Goal: Task Accomplishment & Management: Complete application form

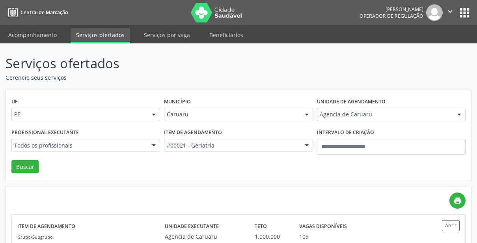
scroll to position [38, 0]
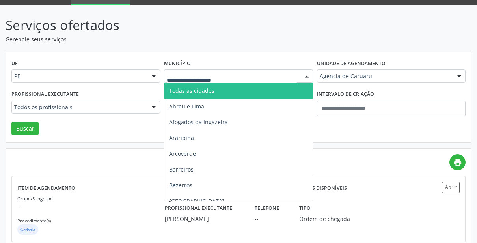
click at [138, 29] on p "Serviços ofertados" at bounding box center [169, 25] width 326 height 20
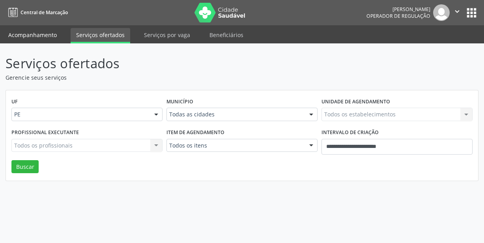
click at [42, 39] on link "Acompanhamento" at bounding box center [33, 35] width 60 height 14
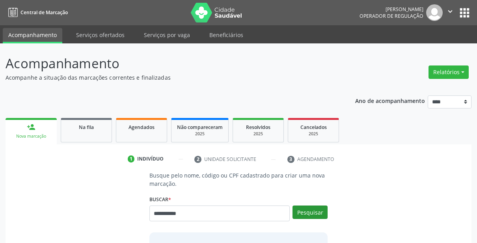
type input "**********"
click at [311, 211] on button "Pesquisar" at bounding box center [310, 211] width 35 height 13
type input "**********"
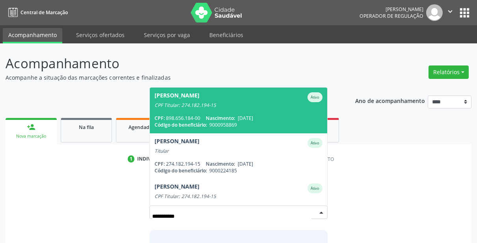
click at [164, 120] on span "CPF:" at bounding box center [160, 118] width 10 height 7
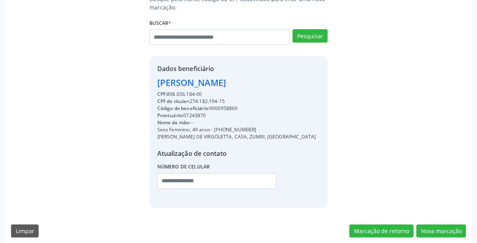
scroll to position [182, 0]
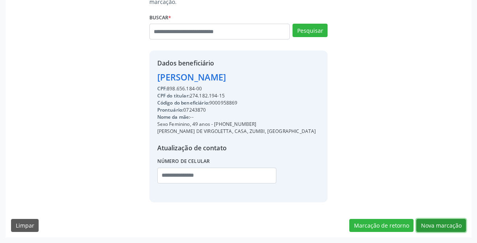
click at [435, 225] on button "Nova marcação" at bounding box center [441, 225] width 50 height 13
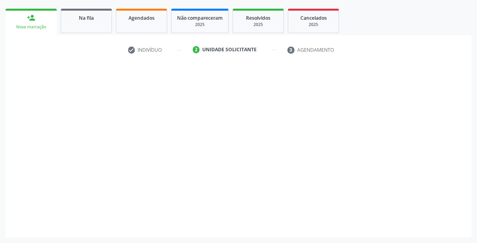
scroll to position [109, 0]
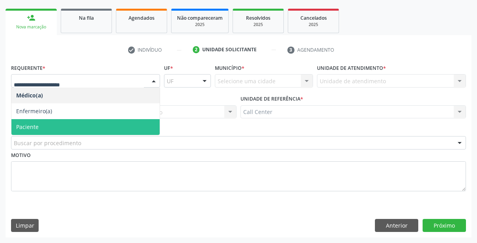
click at [80, 125] on span "Paciente" at bounding box center [85, 127] width 148 height 16
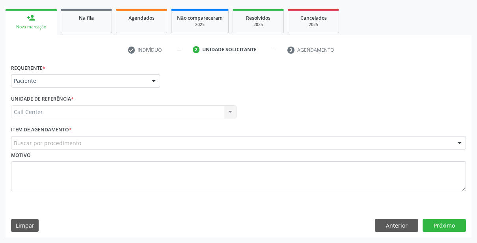
click at [112, 147] on div "Buscar por procedimento" at bounding box center [238, 142] width 455 height 13
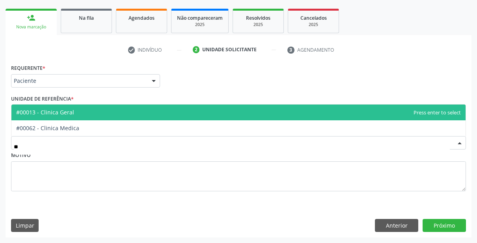
type input "*"
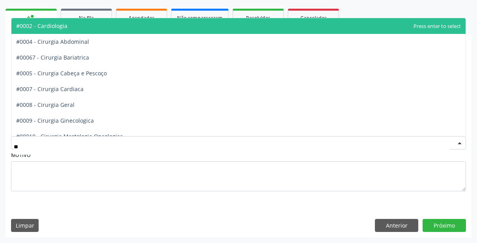
type input "***"
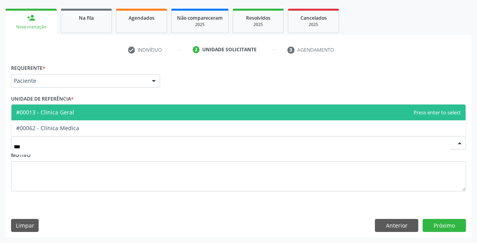
click at [157, 117] on span "#00013 - Clinica Geral" at bounding box center [238, 113] width 454 height 16
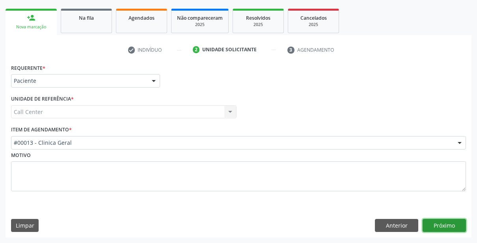
click at [428, 222] on button "Próximo" at bounding box center [444, 225] width 43 height 13
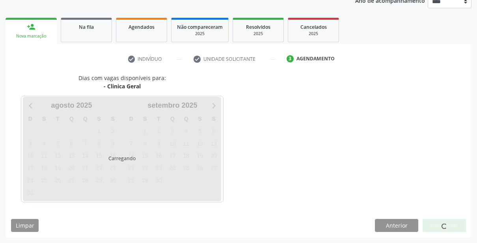
scroll to position [100, 0]
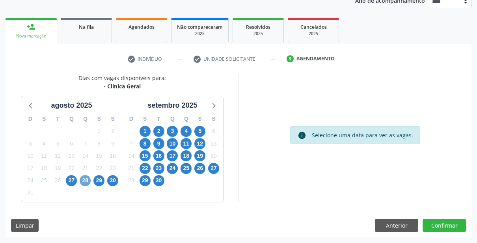
click at [80, 180] on span "28" at bounding box center [85, 180] width 11 height 11
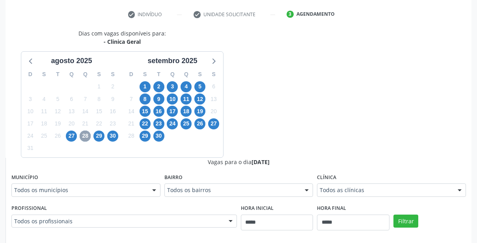
scroll to position [179, 0]
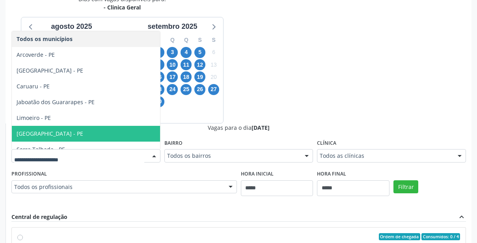
click at [58, 127] on span "Recife - PE" at bounding box center [86, 134] width 148 height 16
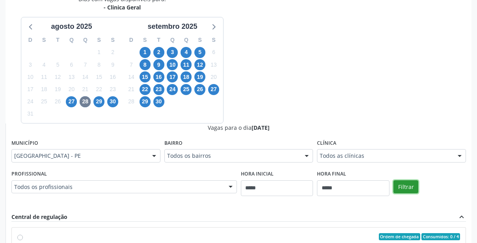
click at [416, 187] on button "Filtrar" at bounding box center [406, 186] width 25 height 13
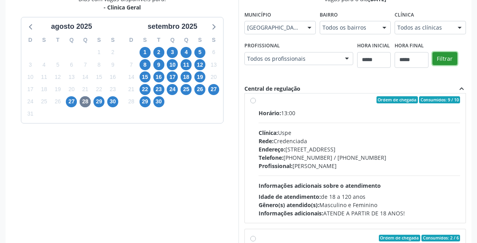
scroll to position [1341, 0]
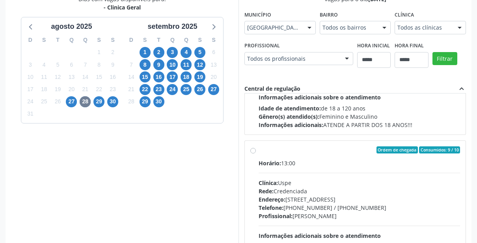
click at [259, 150] on label "Ordem de chegada Consumidos: 9 / 10 Horário: 13:00 Clínica: Uspe Rede: Credenci…" at bounding box center [360, 206] width 202 height 121
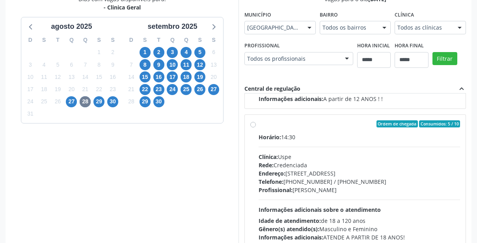
scroll to position [1972, 0]
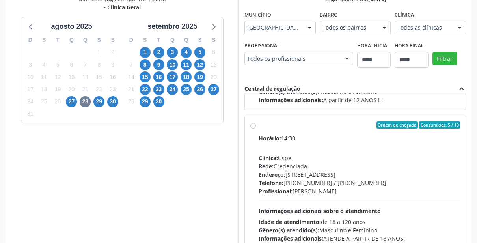
click at [250, 124] on div "Ordem de chegada Consumidos: 5 / 10 Horário: 14:30 Clínica: Uspe Rede: Credenci…" at bounding box center [355, 182] width 221 height 132
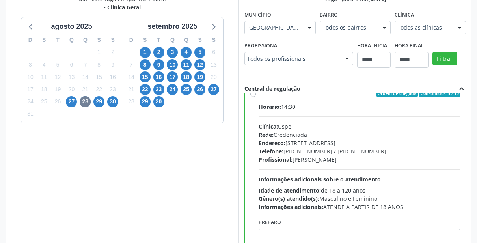
scroll to position [1998, 0]
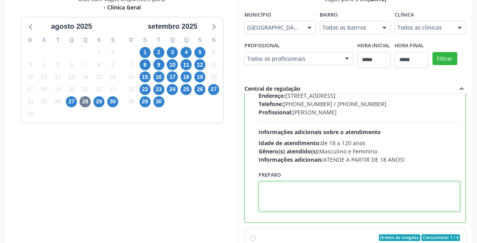
paste textarea "**********"
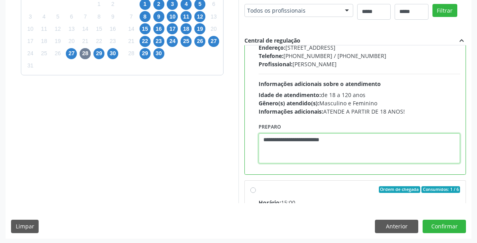
scroll to position [228, 0]
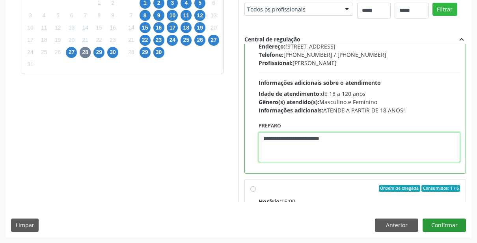
type textarea "**********"
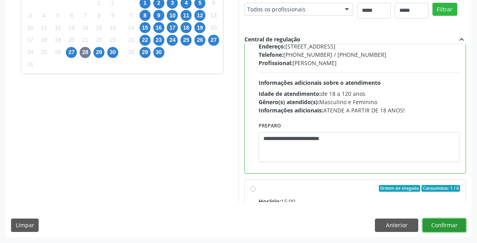
click at [452, 227] on button "Confirmar" at bounding box center [444, 225] width 43 height 13
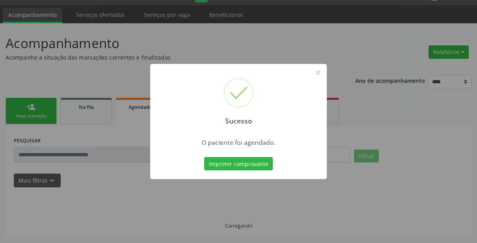
scroll to position [20, 0]
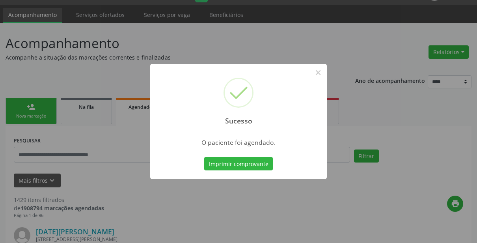
click at [220, 154] on div "Sucesso × O paciente foi agendado. Imprimir comprovante Cancel" at bounding box center [238, 121] width 177 height 115
click at [221, 158] on button "Imprimir comprovante" at bounding box center [238, 163] width 69 height 13
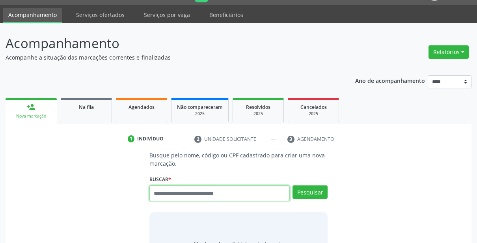
scroll to position [20, 0]
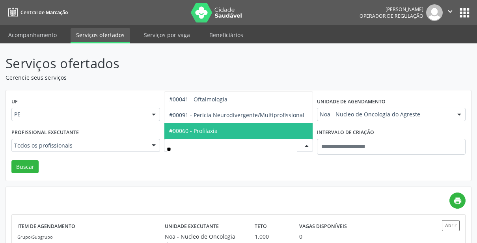
type input "***"
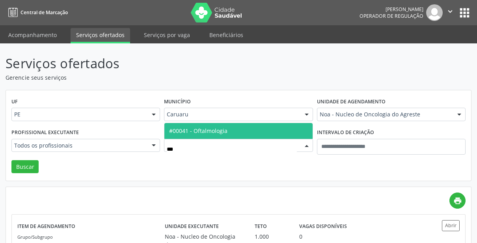
click at [204, 132] on span "#00041 - Oftalmologia" at bounding box center [198, 130] width 58 height 7
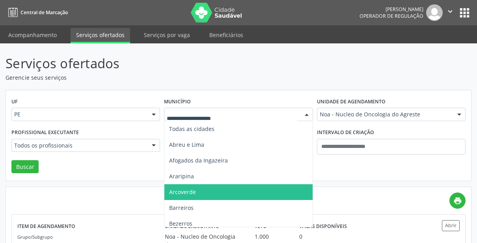
scroll to position [276, 0]
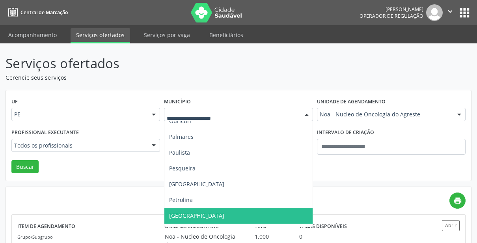
click at [190, 216] on span "[GEOGRAPHIC_DATA]" at bounding box center [238, 216] width 148 height 16
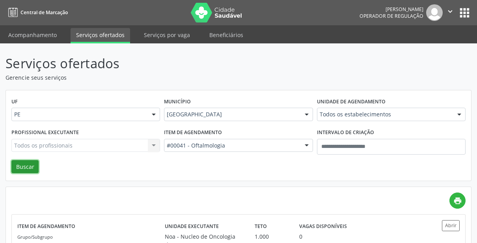
click at [15, 171] on button "Buscar" at bounding box center [24, 166] width 27 height 13
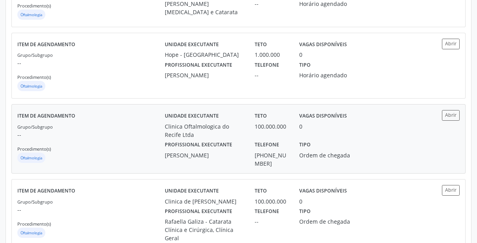
scroll to position [1121, 0]
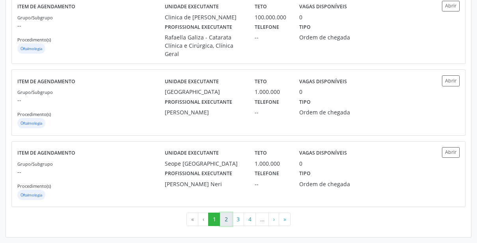
click at [222, 224] on button "2" at bounding box center [226, 219] width 12 height 13
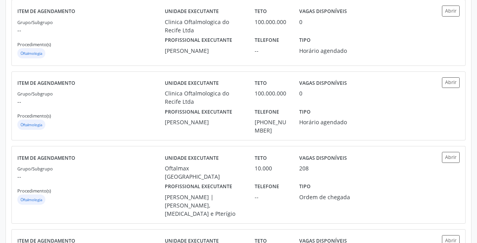
scroll to position [1109, 0]
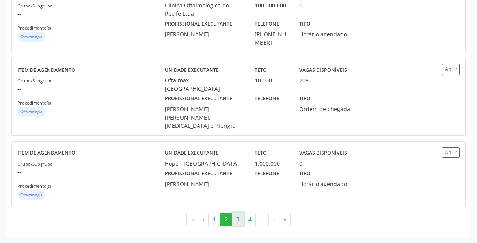
click at [235, 221] on button "3" at bounding box center [238, 219] width 12 height 13
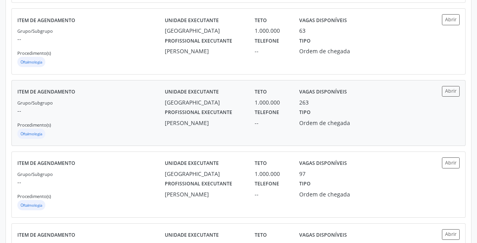
scroll to position [1078, 0]
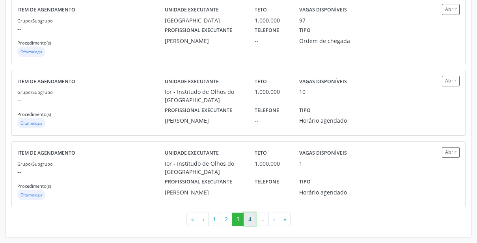
click at [248, 223] on button "4" at bounding box center [250, 219] width 12 height 13
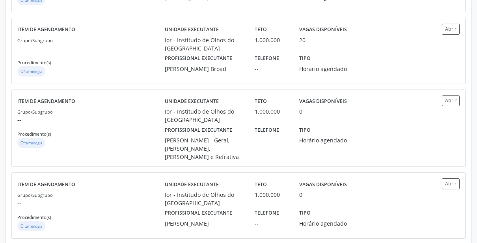
scroll to position [1091, 0]
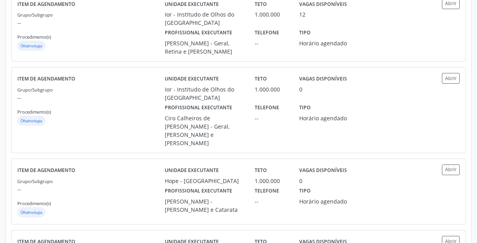
scroll to position [104, 0]
